Goal: Task Accomplishment & Management: Use online tool/utility

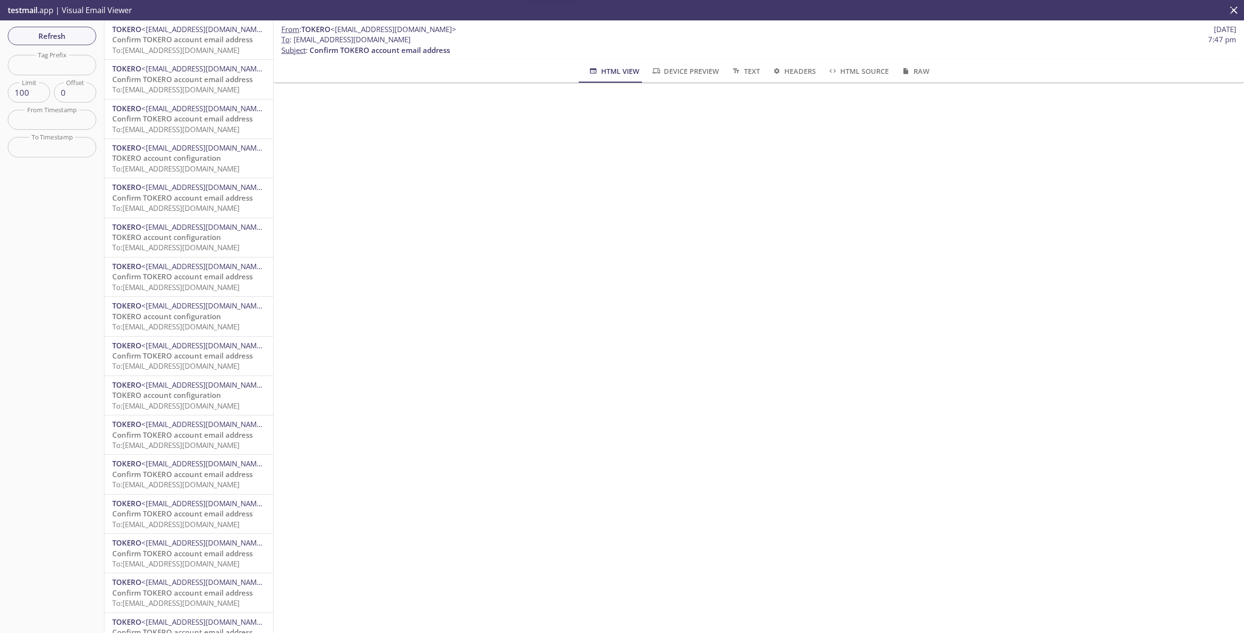
click at [159, 40] on span "Confirm TOKERO account email address" at bounding box center [182, 40] width 140 height 10
drag, startPoint x: 294, startPoint y: 38, endPoint x: 491, endPoint y: 35, distance: 197.8
click at [491, 35] on span "To : [EMAIL_ADDRESS][DOMAIN_NAME] 10:46 am" at bounding box center [758, 40] width 955 height 10
copy span "[EMAIL_ADDRESS][DOMAIN_NAME]"
